Goal: Task Accomplishment & Management: Use online tool/utility

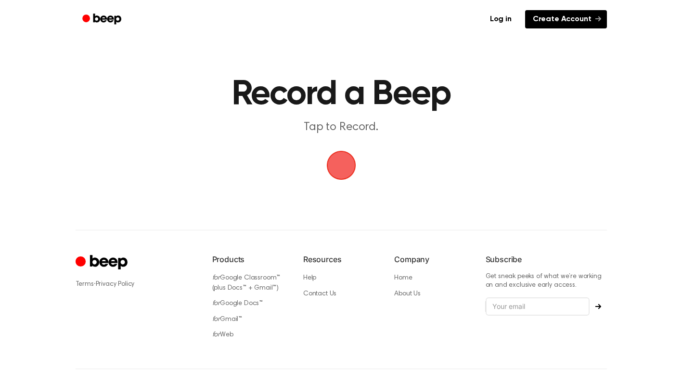
click at [561, 14] on link "Create Account" at bounding box center [566, 19] width 82 height 18
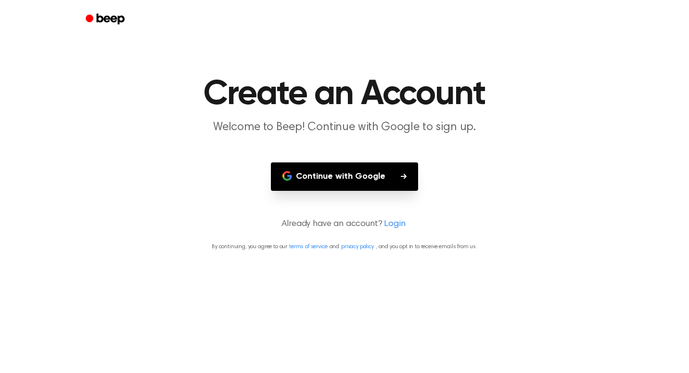
click at [367, 172] on button "Continue with Google" at bounding box center [344, 176] width 147 height 28
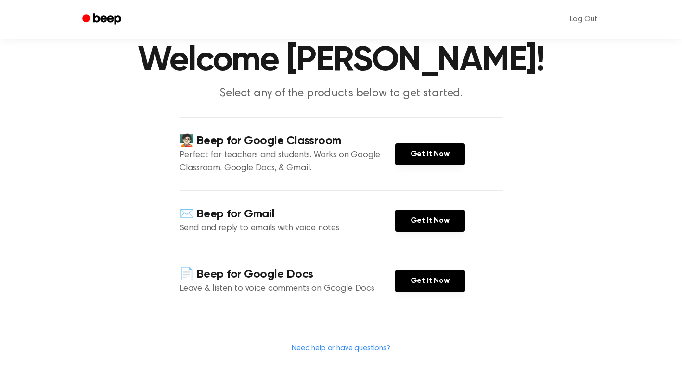
scroll to position [34, 0]
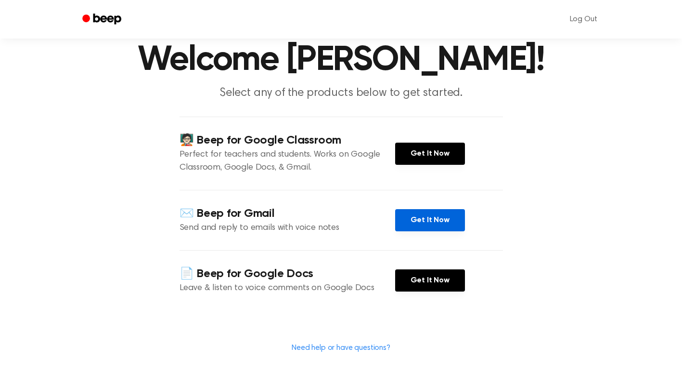
click at [415, 220] on link "Get It Now" at bounding box center [430, 220] width 70 height 22
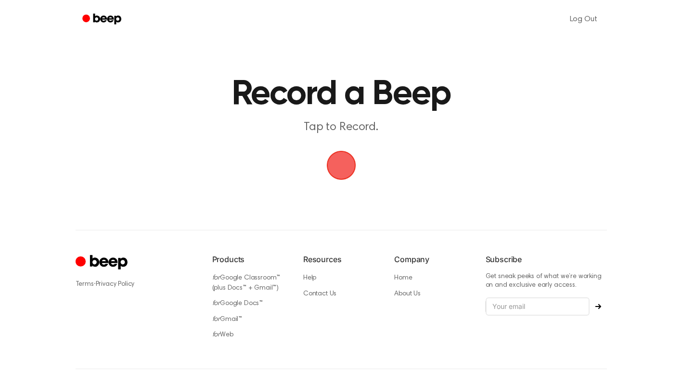
click at [345, 163] on span "button" at bounding box center [340, 165] width 31 height 31
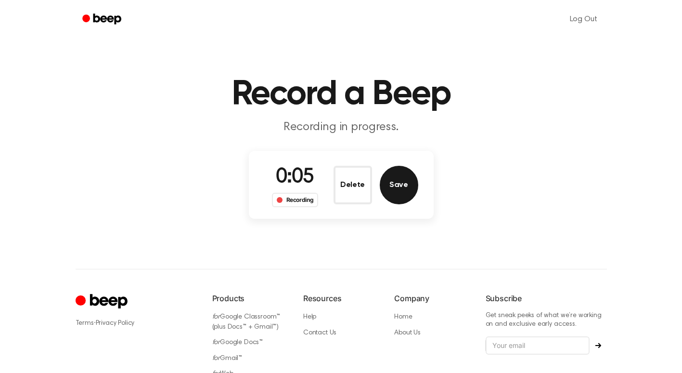
click at [409, 185] on button "Save" at bounding box center [399, 185] width 39 height 39
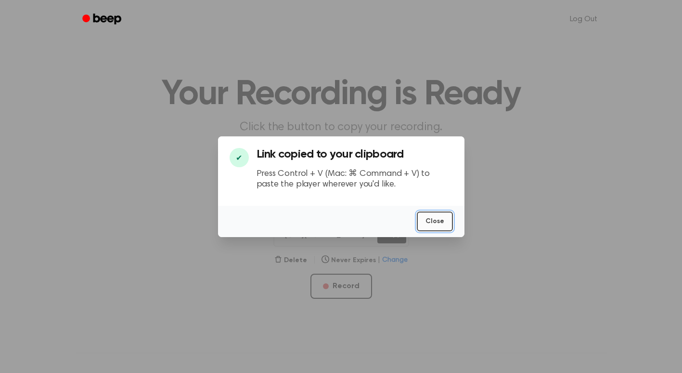
click at [433, 228] on button "Close" at bounding box center [435, 221] width 36 height 20
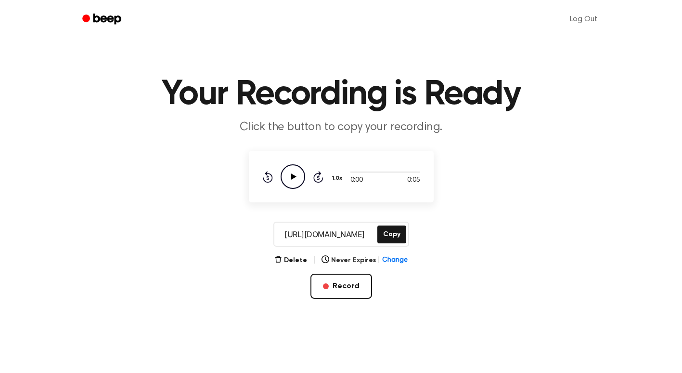
click at [299, 177] on icon "Play Audio" at bounding box center [293, 176] width 25 height 25
click at [329, 288] on button "Record" at bounding box center [342, 285] width 62 height 25
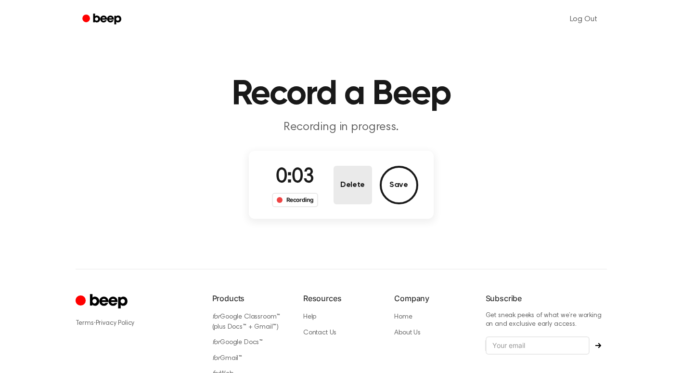
click at [359, 188] on button "Delete" at bounding box center [353, 185] width 39 height 39
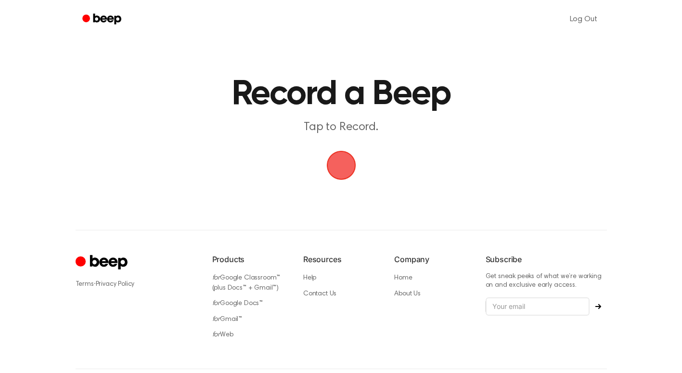
click at [349, 165] on span "button" at bounding box center [340, 164] width 41 height 41
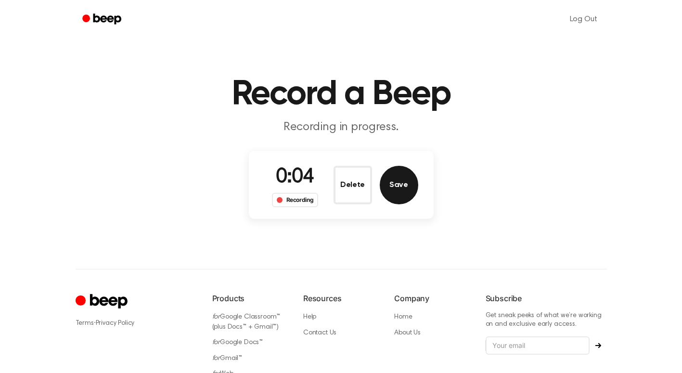
click at [387, 193] on button "Save" at bounding box center [399, 185] width 39 height 39
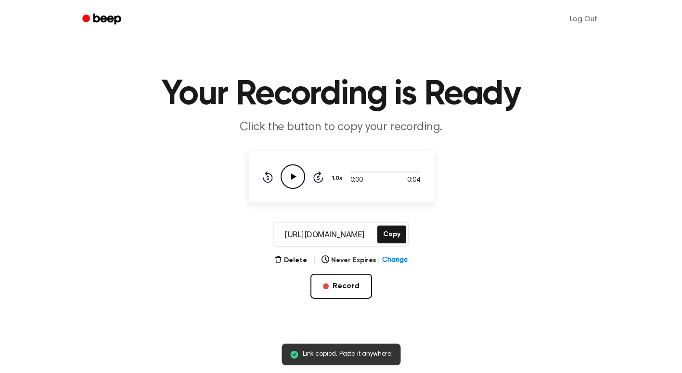
click at [295, 178] on icon "Play Audio" at bounding box center [293, 176] width 25 height 25
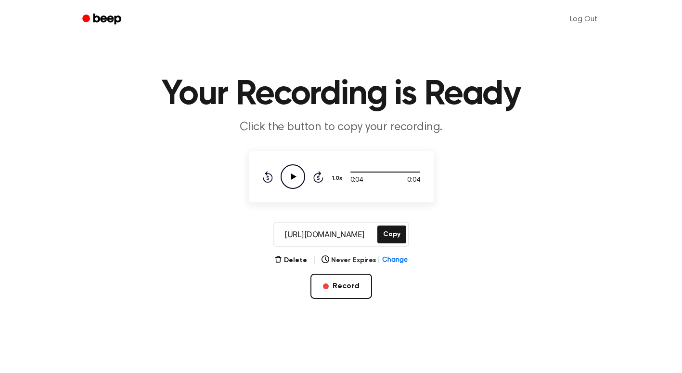
click at [295, 177] on icon at bounding box center [293, 176] width 5 height 6
click at [288, 256] on button "Delete" at bounding box center [290, 260] width 33 height 10
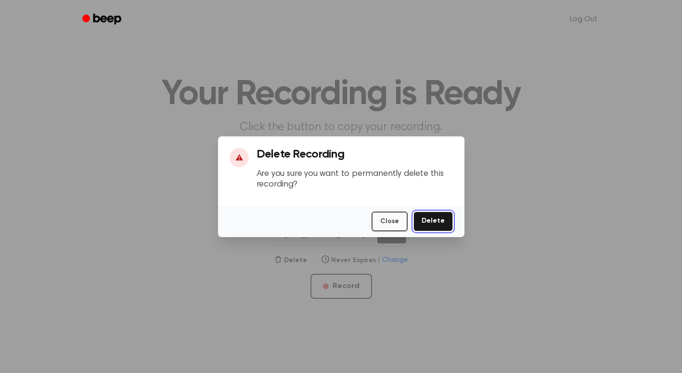
click at [434, 218] on button "Delete" at bounding box center [433, 221] width 39 height 20
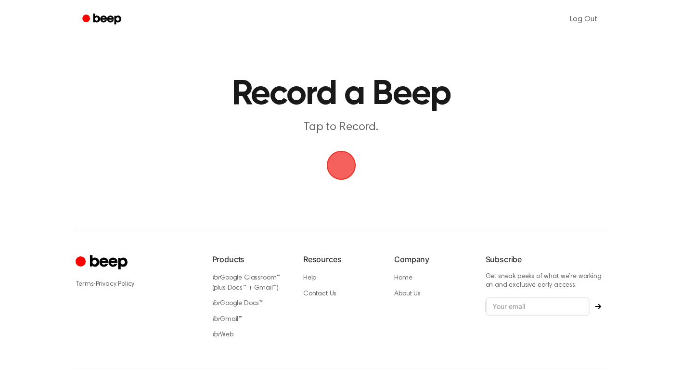
click at [348, 172] on span "button" at bounding box center [341, 165] width 54 height 54
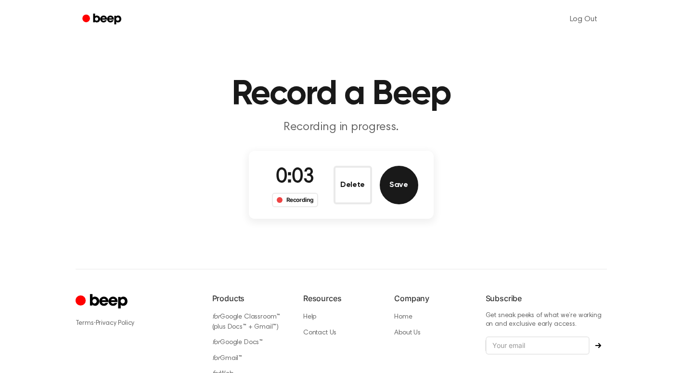
click at [396, 184] on button "Save" at bounding box center [399, 185] width 39 height 39
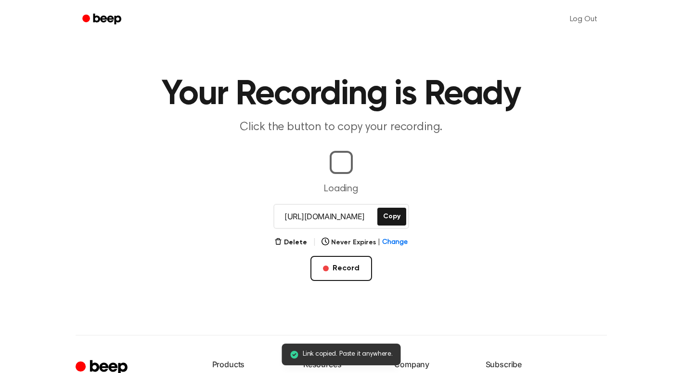
scroll to position [0, 4]
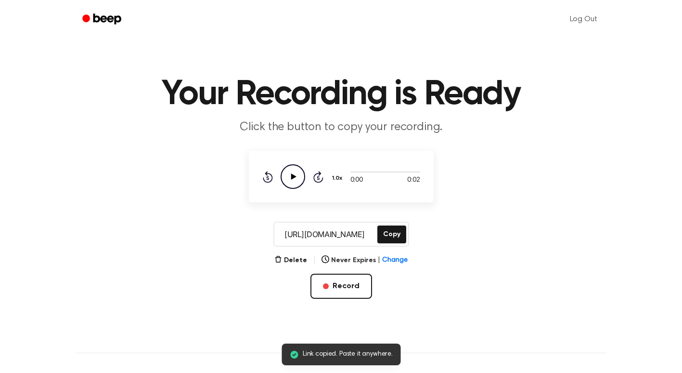
click at [290, 181] on icon "Play Audio" at bounding box center [293, 176] width 25 height 25
click at [393, 238] on button "Copy" at bounding box center [391, 234] width 29 height 18
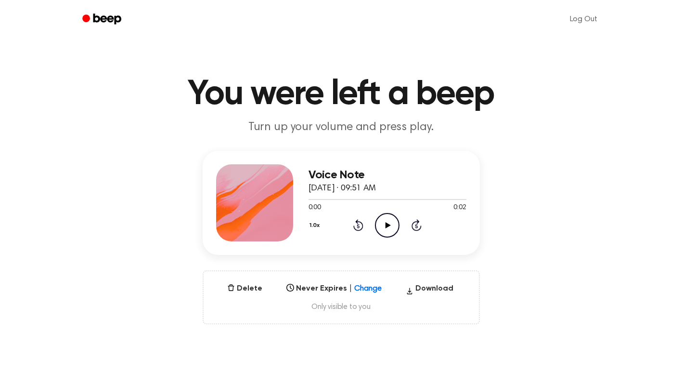
click at [385, 228] on icon "Play Audio" at bounding box center [387, 225] width 25 height 25
click at [383, 220] on icon "Play Audio" at bounding box center [387, 225] width 25 height 25
click at [383, 220] on icon "Pause Audio" at bounding box center [387, 225] width 25 height 25
